Goal: Transaction & Acquisition: Purchase product/service

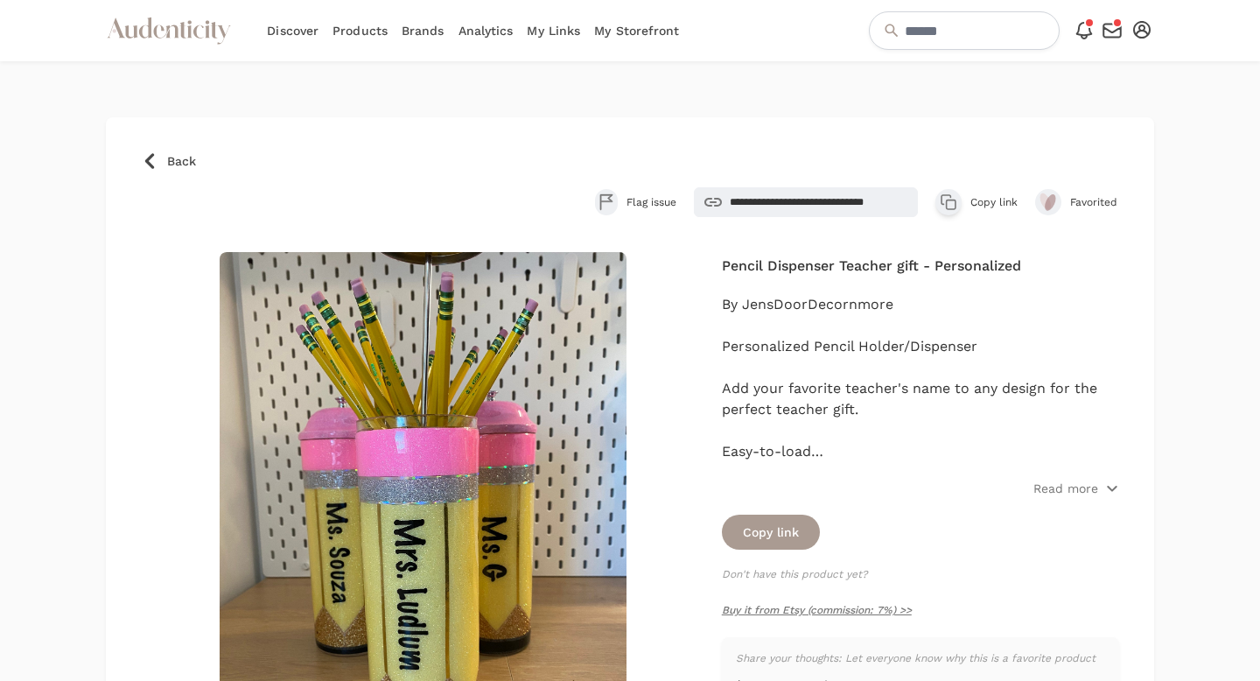
scroll to position [203, 0]
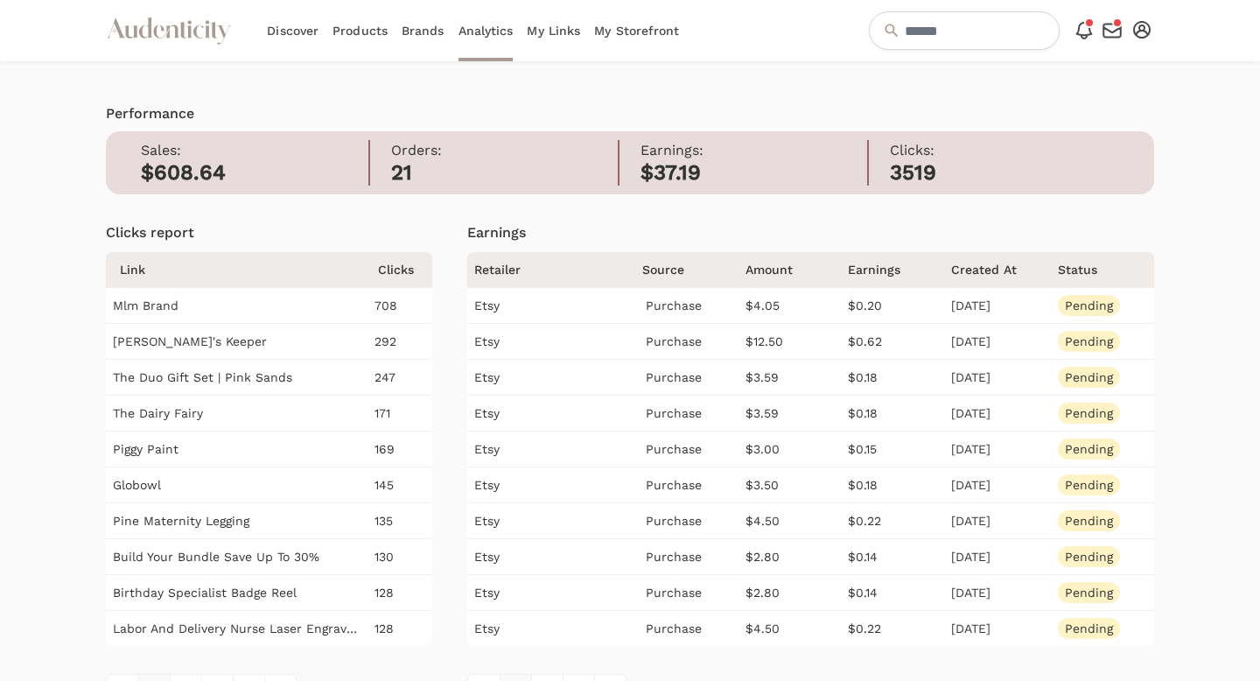
click at [191, 31] on icon at bounding box center [189, 31] width 5 height 12
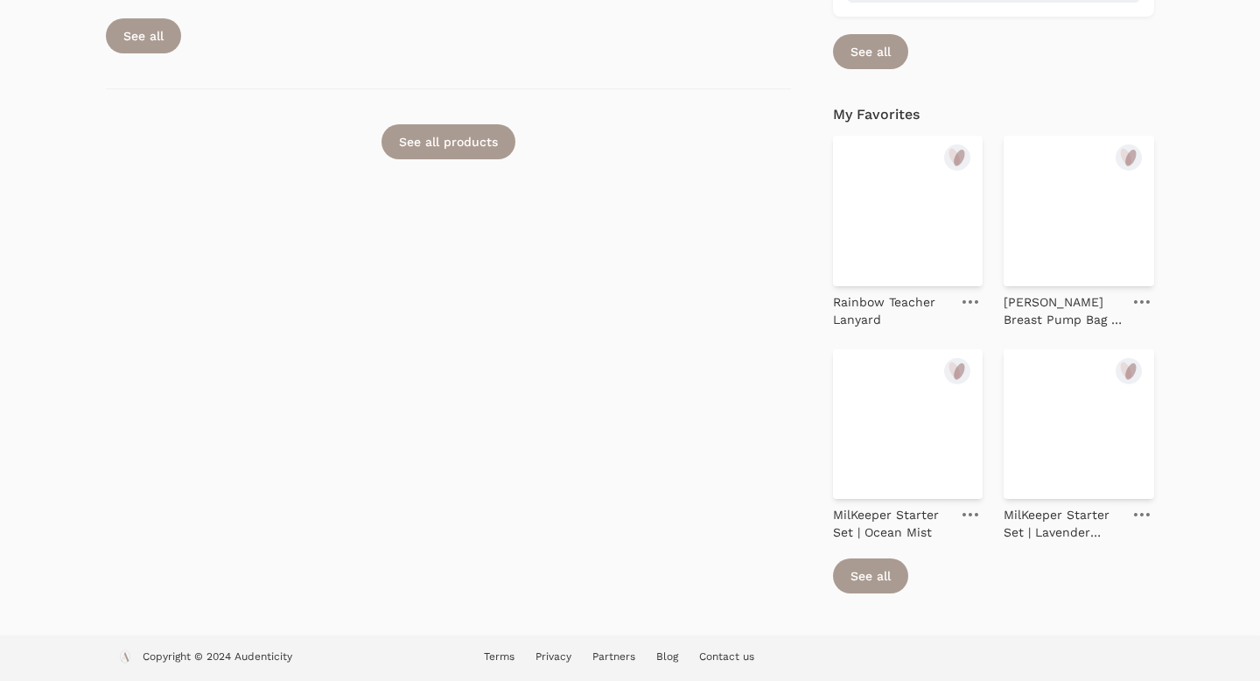
scroll to position [1649, 0]
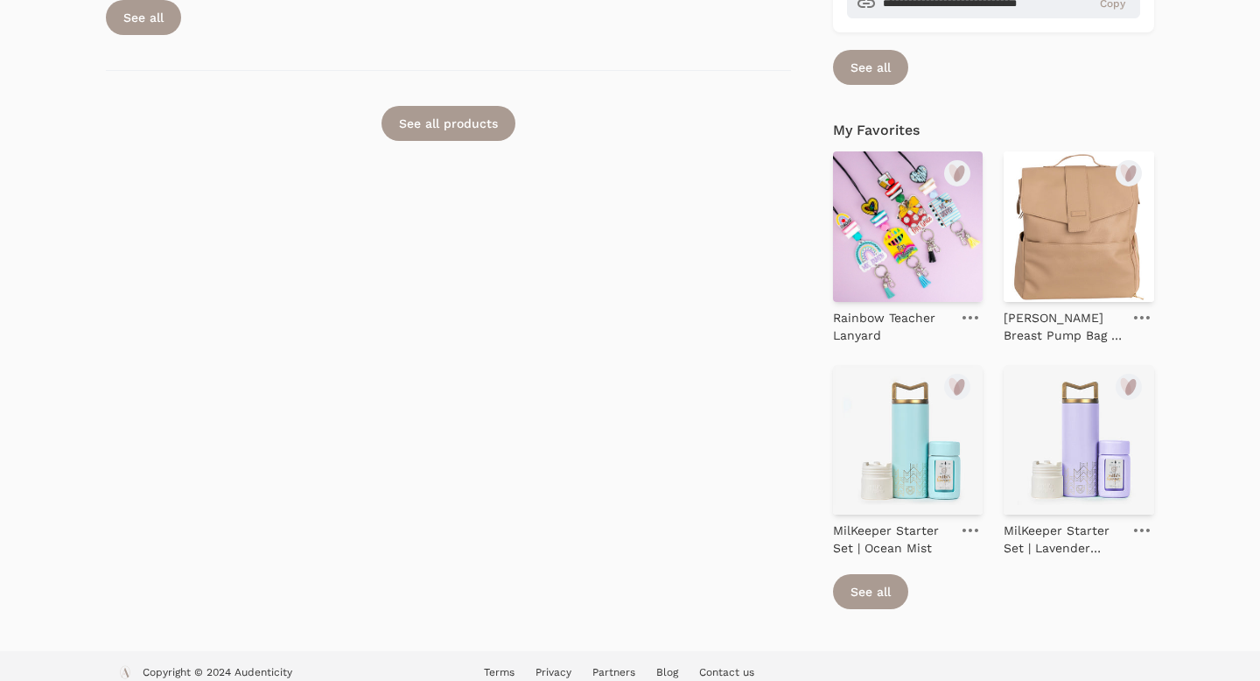
click at [911, 223] on img at bounding box center [908, 226] width 150 height 150
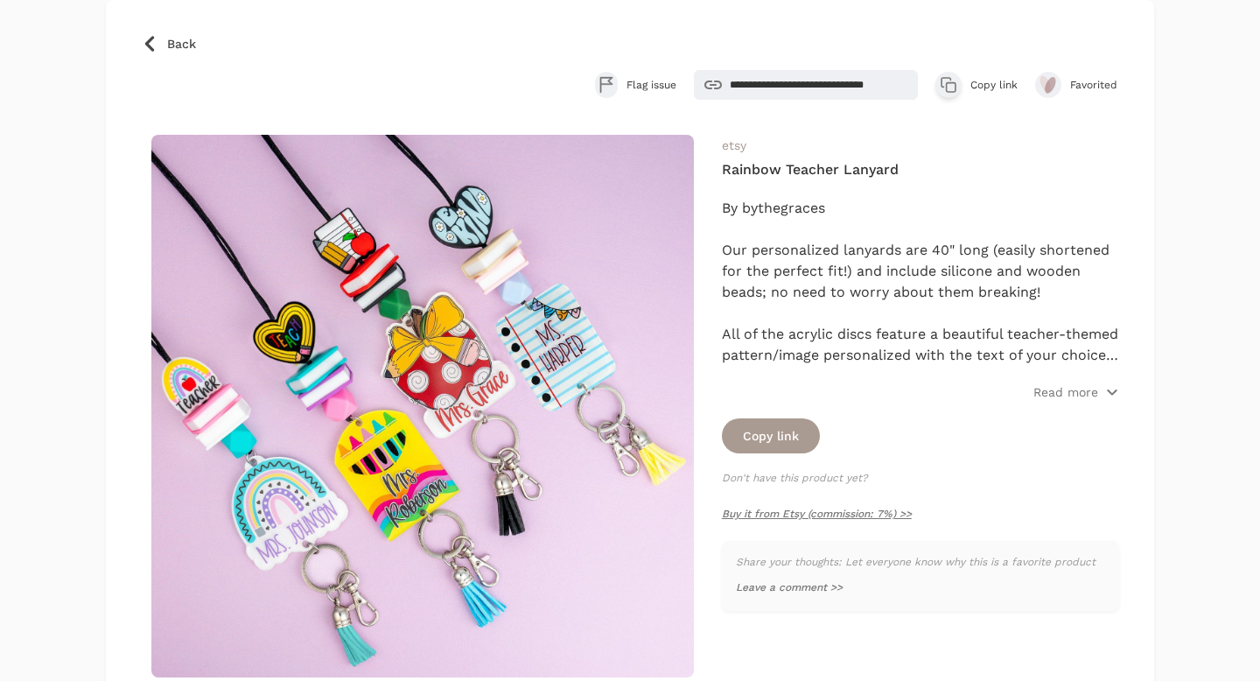
scroll to position [119, 0]
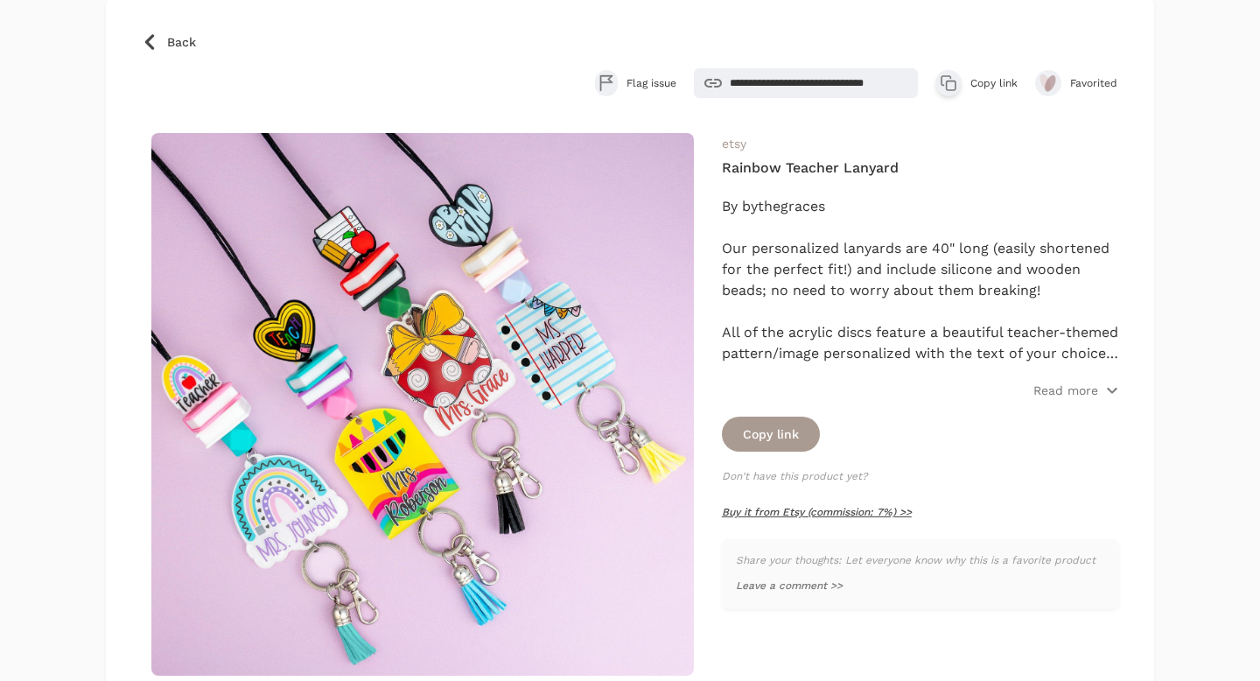
click at [800, 514] on link "Buy it from Etsy (commission: 7%) >>" at bounding box center [817, 512] width 190 height 12
